Goal: Book appointment/travel/reservation

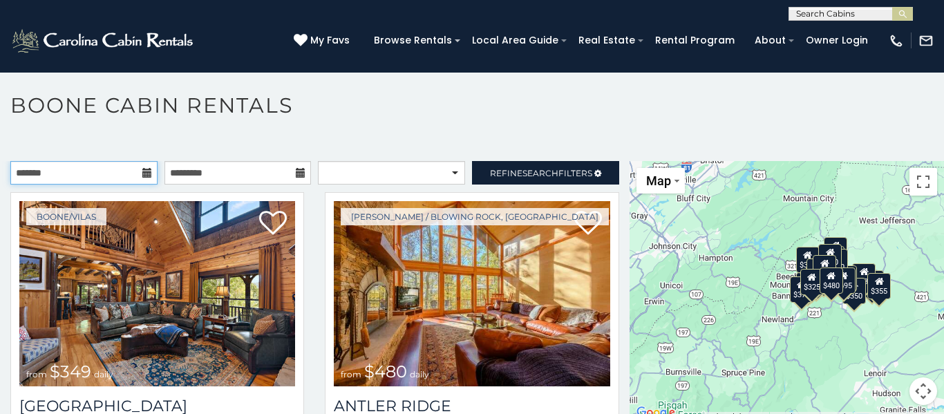
click at [86, 178] on input "text" at bounding box center [83, 172] width 147 height 23
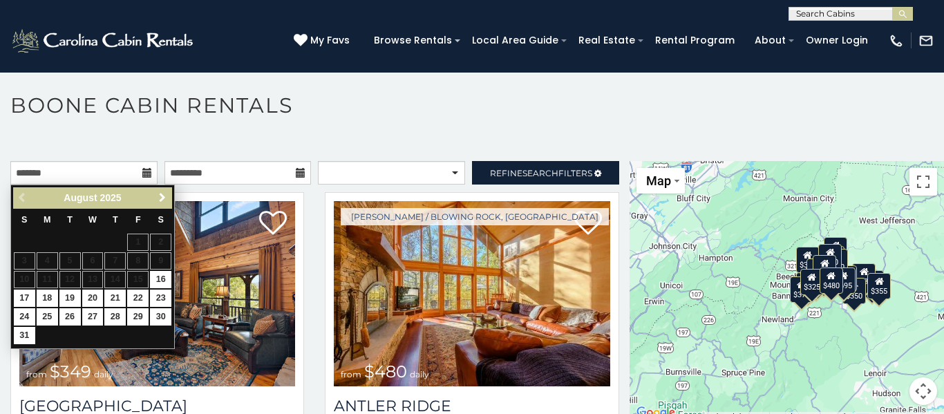
click at [167, 195] on link "Next" at bounding box center [161, 197] width 17 height 17
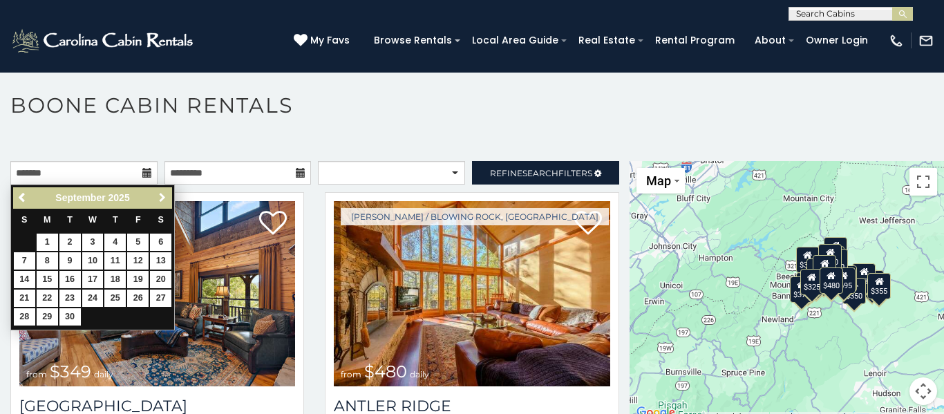
click at [167, 195] on link "Next" at bounding box center [161, 197] width 17 height 17
click at [136, 298] on link "24" at bounding box center [137, 297] width 21 height 17
type input "**********"
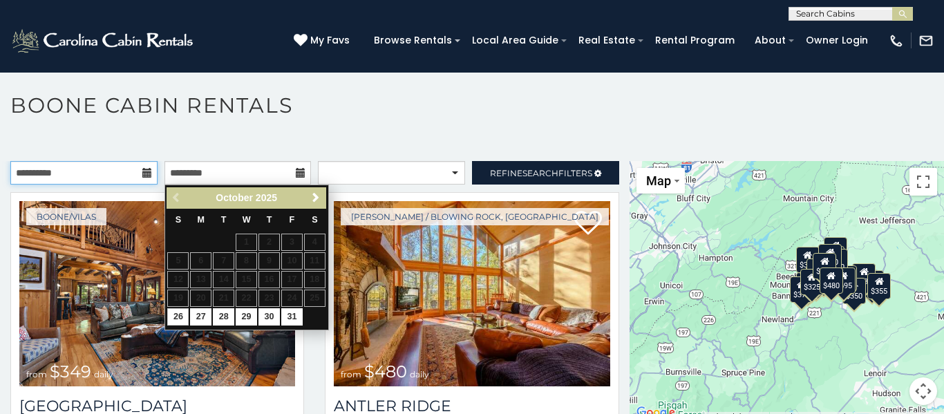
click at [111, 178] on input "**********" at bounding box center [83, 172] width 147 height 23
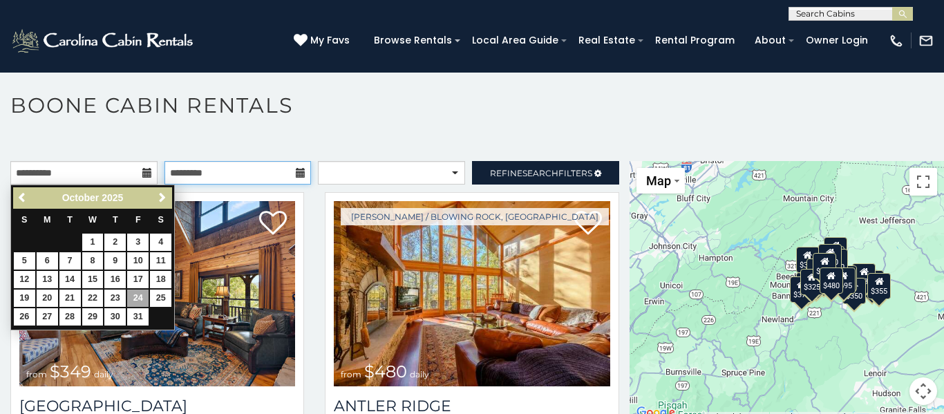
click at [207, 178] on input "text" at bounding box center [237, 172] width 147 height 23
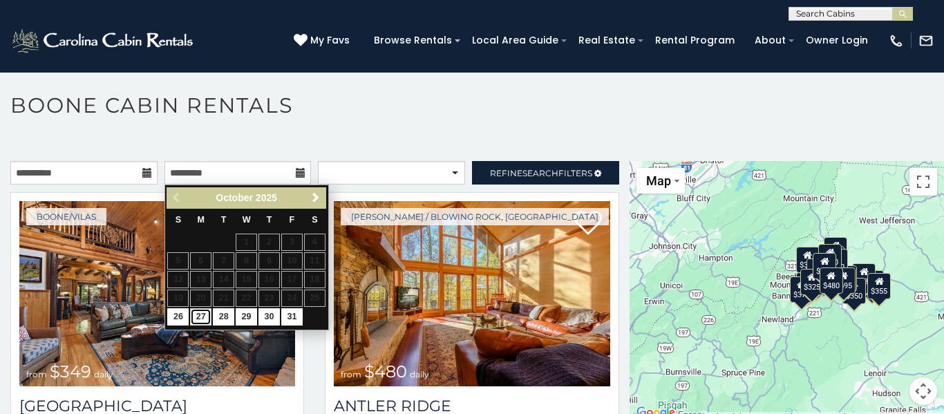
click at [208, 318] on link "27" at bounding box center [200, 316] width 21 height 17
type input "**********"
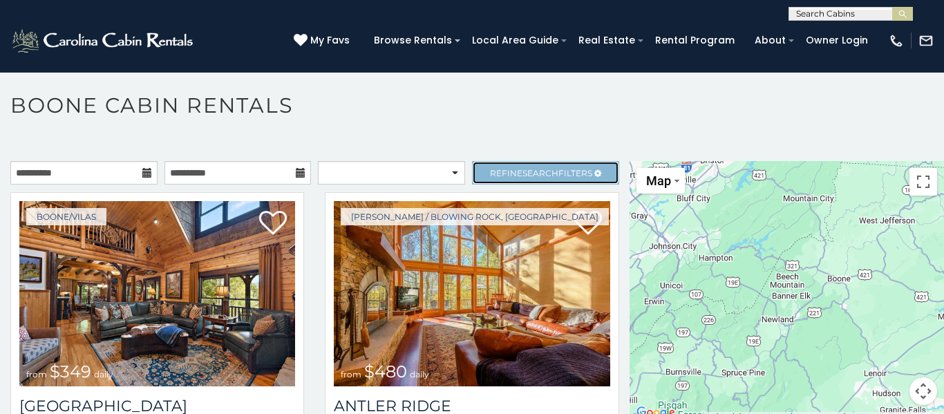
click at [569, 174] on span "Refine Search Filters" at bounding box center [541, 173] width 102 height 10
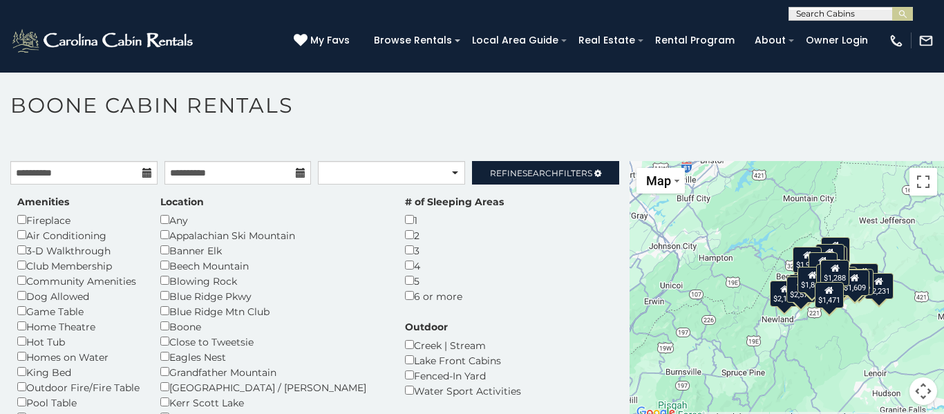
click at [405, 236] on div "2" at bounding box center [454, 234] width 99 height 15
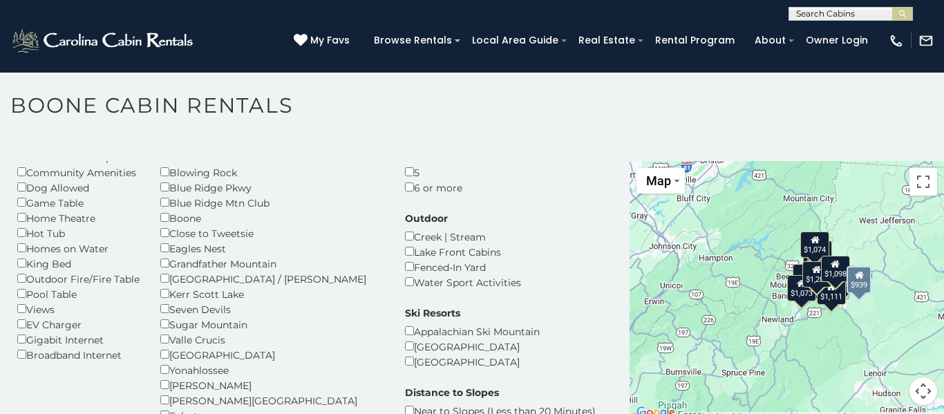
scroll to position [108, 0]
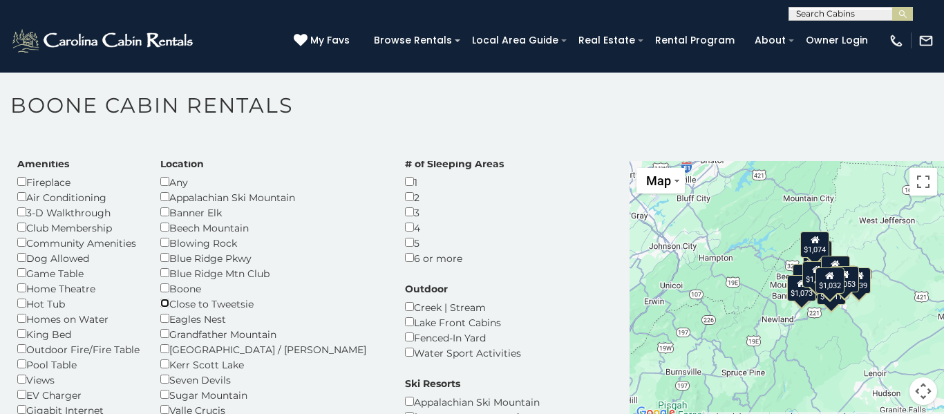
scroll to position [39, 0]
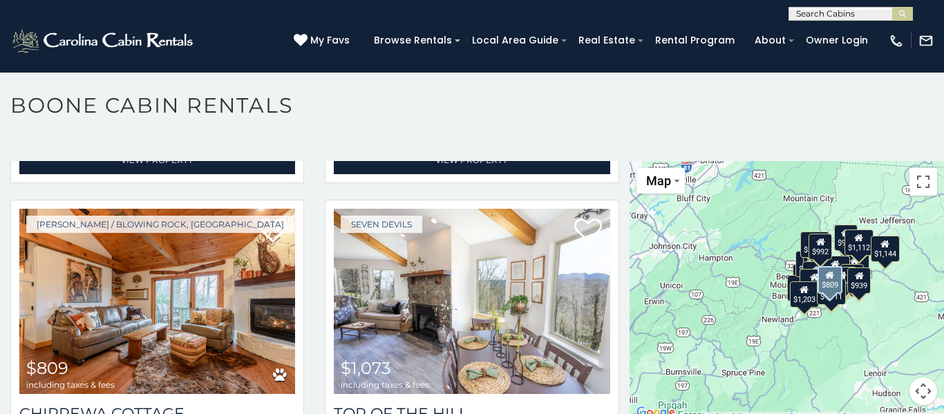
scroll to position [3339, 0]
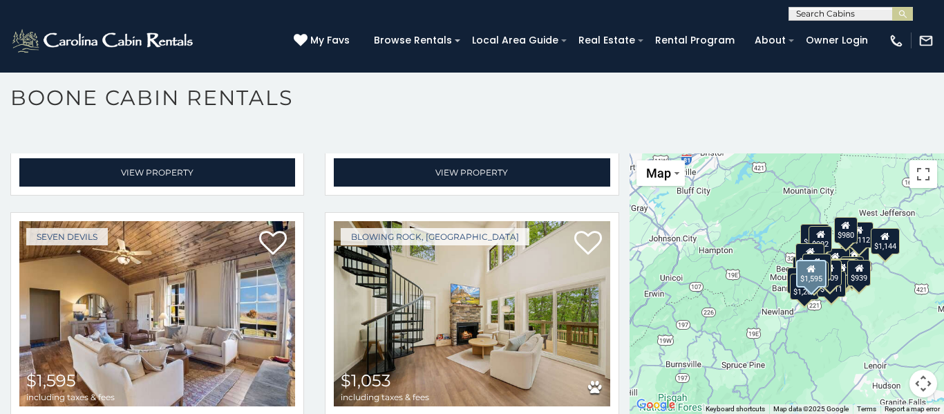
scroll to position [5218, 0]
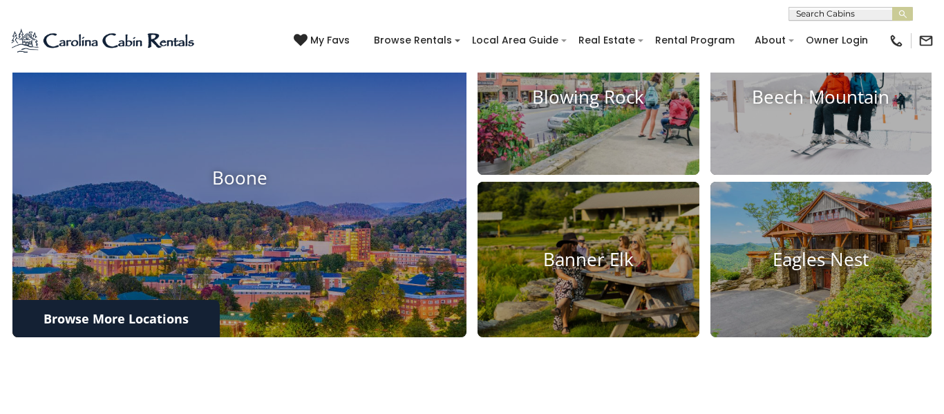
scroll to position [535, 0]
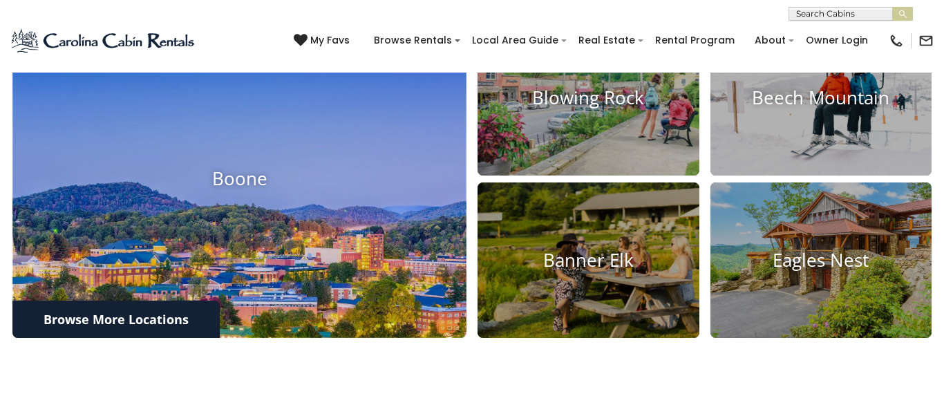
click at [330, 254] on img at bounding box center [239, 179] width 499 height 350
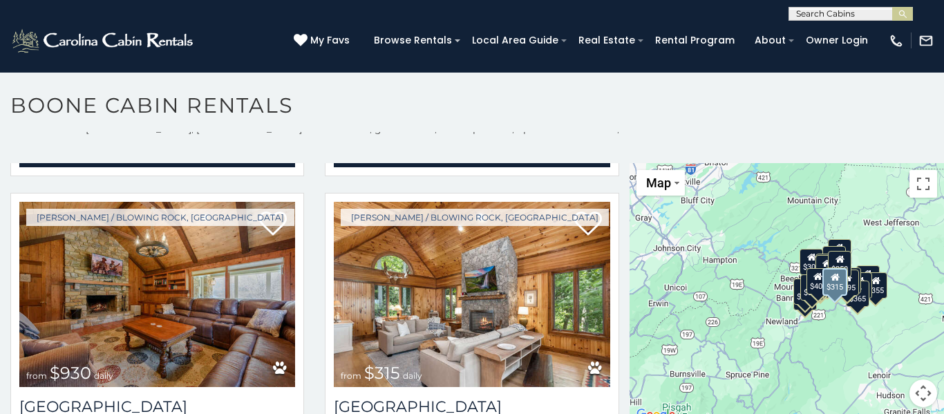
scroll to position [630, 0]
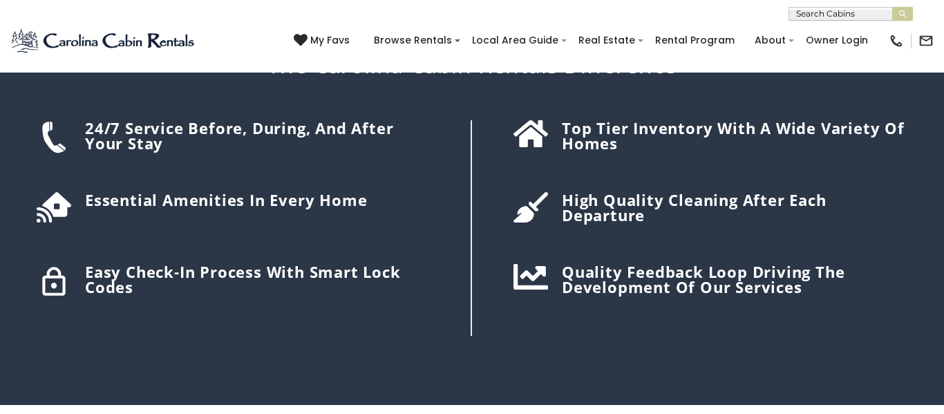
scroll to position [1856, 0]
